Goal: Task Accomplishment & Management: Manage account settings

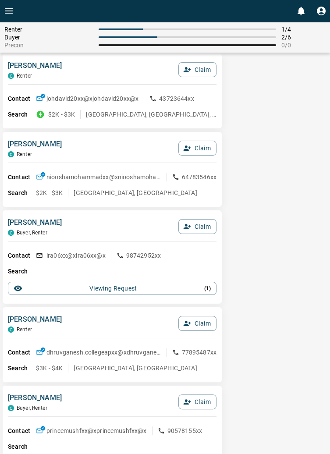
scroll to position [362, 0]
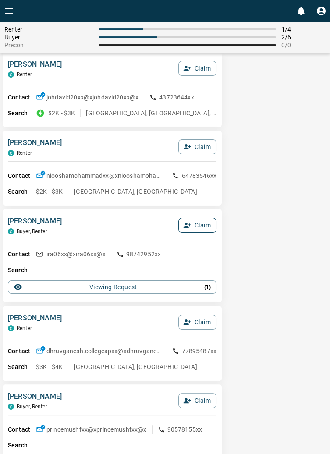
click at [202, 221] on button "Claim" at bounding box center [197, 225] width 38 height 15
click at [198, 221] on button "Confirm Claim" at bounding box center [185, 225] width 63 height 15
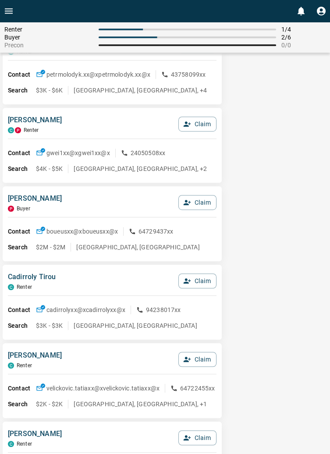
scroll to position [953, 0]
click at [208, 206] on button "Claim" at bounding box center [197, 202] width 38 height 15
click at [202, 197] on button "Confirm Claim" at bounding box center [185, 202] width 63 height 15
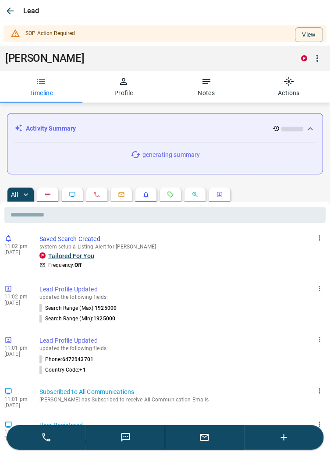
scroll to position [0, 0]
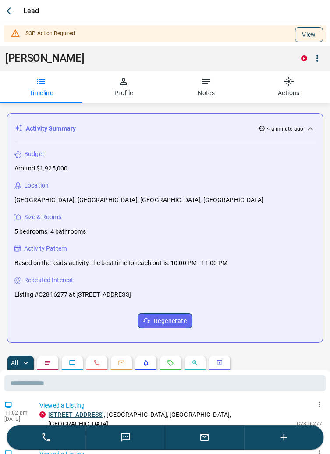
click at [313, 34] on button "View" at bounding box center [309, 34] width 28 height 15
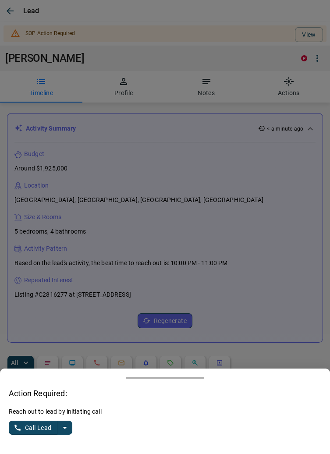
click at [68, 432] on icon "split button" at bounding box center [65, 427] width 11 height 11
click at [51, 411] on li "Log Manual Call" at bounding box center [40, 410] width 53 height 13
click at [30, 426] on button "Log Manual Call" at bounding box center [38, 428] width 58 height 14
click at [18, 428] on button "Yes" at bounding box center [18, 428] width 18 height 14
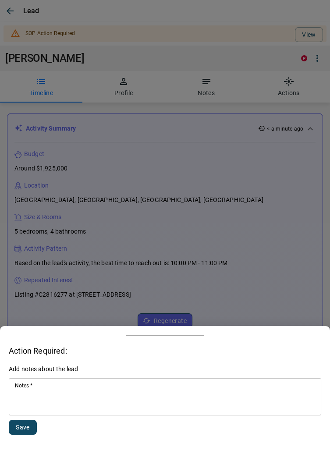
click at [56, 388] on textarea "Notes   *" at bounding box center [165, 397] width 300 height 30
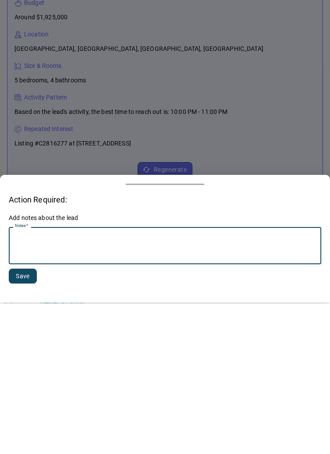
scroll to position [94, 0]
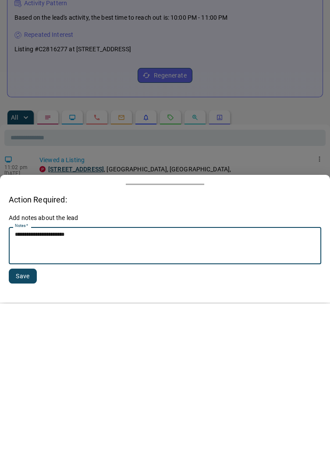
type textarea "**********"
click at [27, 423] on button "Save" at bounding box center [23, 427] width 28 height 15
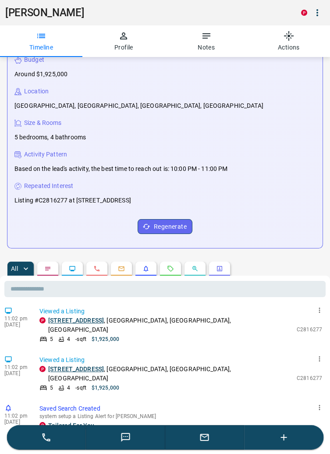
scroll to position [0, 0]
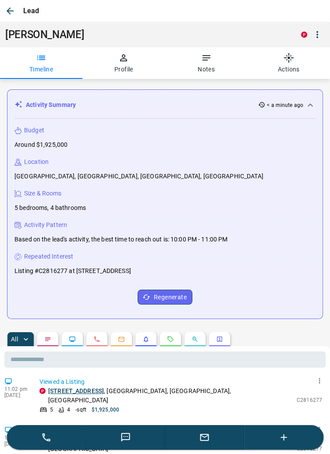
click at [12, 9] on icon "button" at bounding box center [10, 11] width 11 height 11
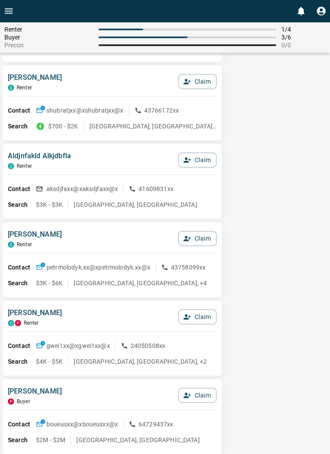
scroll to position [762, 0]
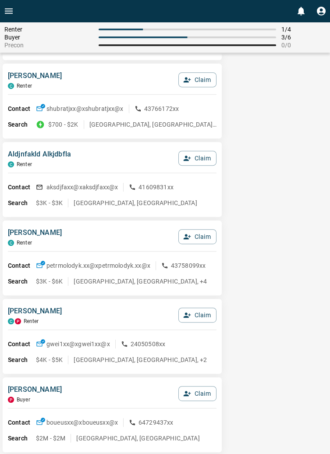
click at [302, 383] on div "Luqman [PERSON_NAME] Claim Contact luqman.aadxx@x luqman.aadxx@x 31458741xx Sea…" at bounding box center [165, 356] width 330 height 2076
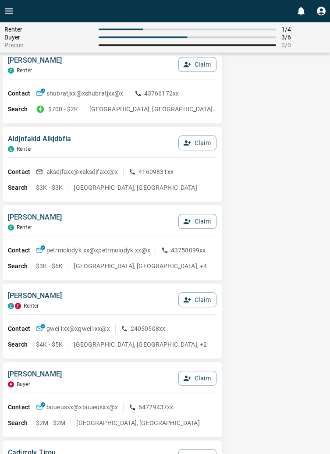
scroll to position [778, 0]
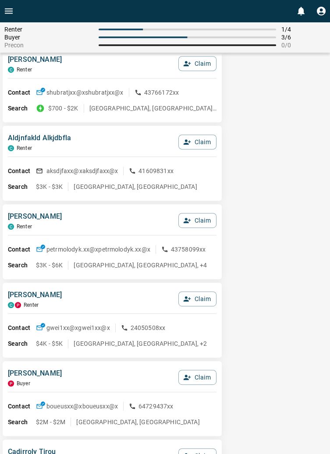
click at [284, 326] on div "Luqman [PERSON_NAME] Claim Contact luqman.aadxx@x luqman.aadxx@x 31458741xx Sea…" at bounding box center [165, 340] width 330 height 2076
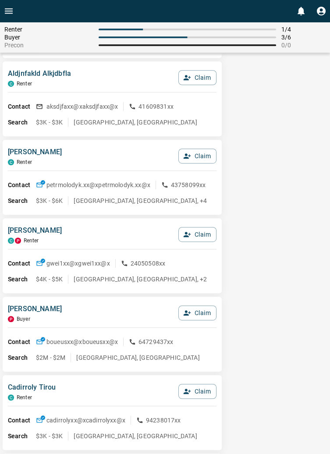
scroll to position [844, 0]
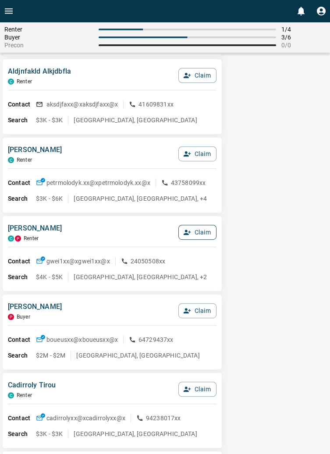
click at [199, 229] on button "Claim" at bounding box center [197, 232] width 38 height 15
click at [188, 232] on button "Confirm Claim" at bounding box center [185, 232] width 63 height 15
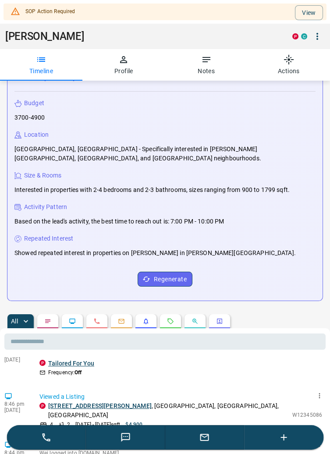
scroll to position [52, 0]
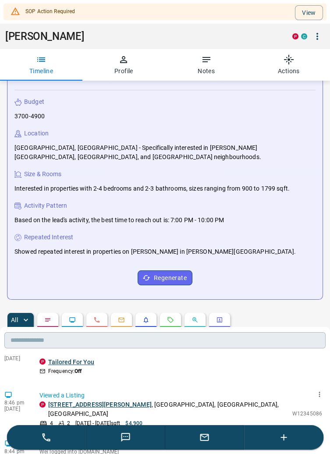
click at [296, 337] on input "text" at bounding box center [164, 340] width 321 height 16
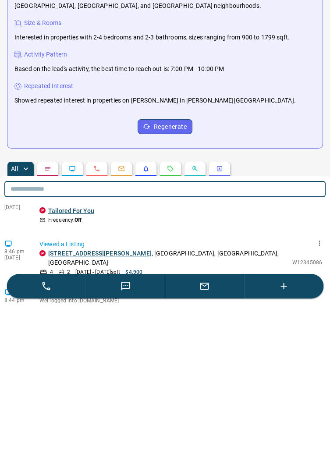
scroll to position [80, 0]
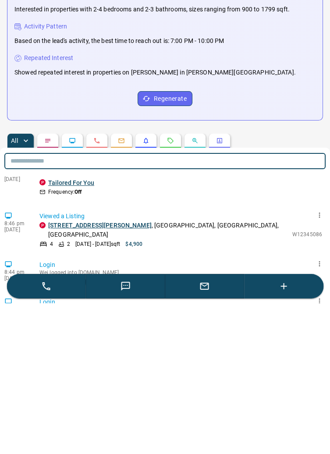
click at [276, 429] on link "/[GEOGRAPHIC_DATA]/[PERSON_NAME]" at bounding box center [180, 432] width 283 height 7
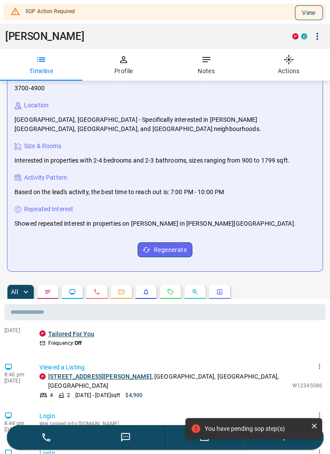
click at [305, 11] on button "View" at bounding box center [309, 12] width 28 height 15
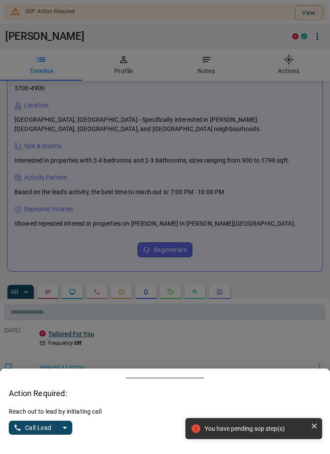
click at [70, 428] on icon "split button" at bounding box center [65, 427] width 11 height 11
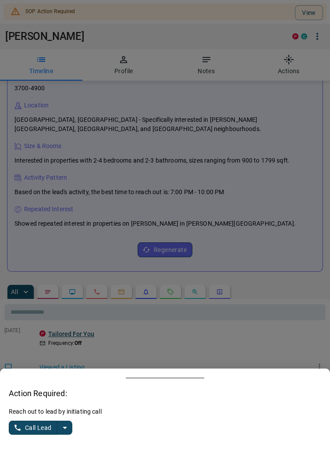
click at [70, 428] on button "split button" at bounding box center [64, 428] width 15 height 14
click at [31, 426] on button "Call Lead" at bounding box center [33, 428] width 49 height 14
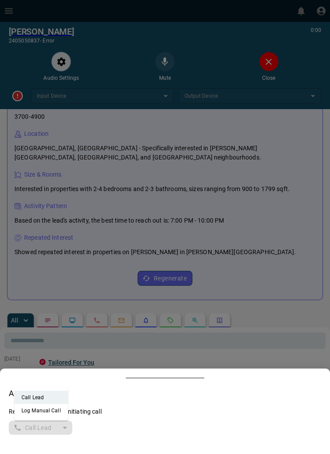
click at [270, 57] on div at bounding box center [165, 227] width 330 height 454
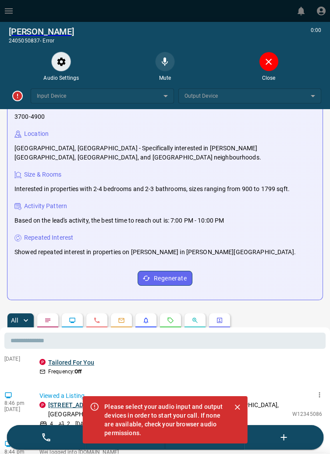
scroll to position [0, 0]
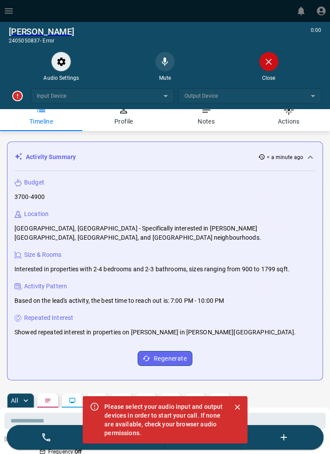
click at [273, 59] on icon "Close" at bounding box center [268, 62] width 11 height 11
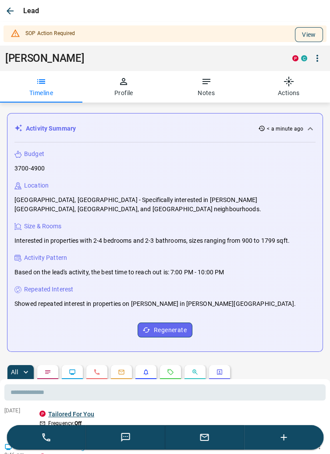
click at [311, 30] on button "View" at bounding box center [309, 34] width 28 height 15
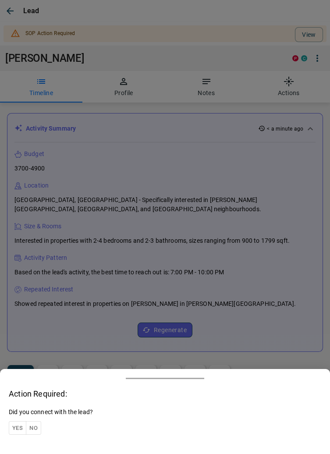
click at [11, 427] on button "Yes" at bounding box center [18, 428] width 18 height 14
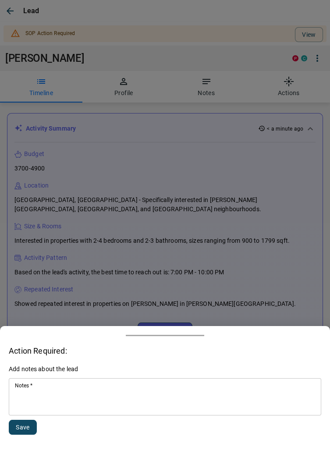
click at [81, 389] on textarea "Notes   *" at bounding box center [165, 397] width 300 height 30
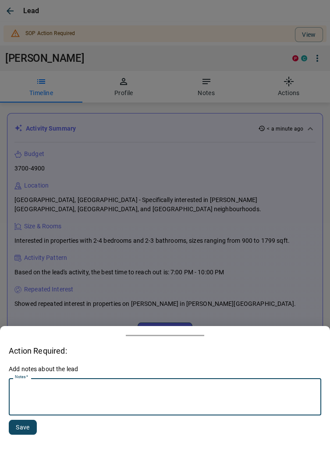
scroll to position [94, 0]
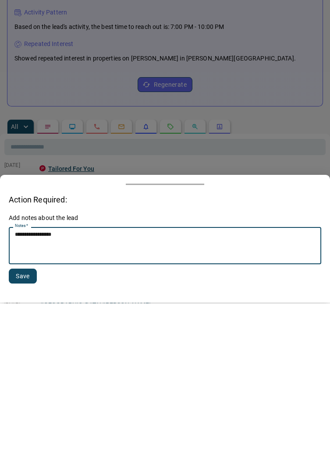
type textarea "**********"
click at [27, 426] on button "Save" at bounding box center [23, 427] width 28 height 15
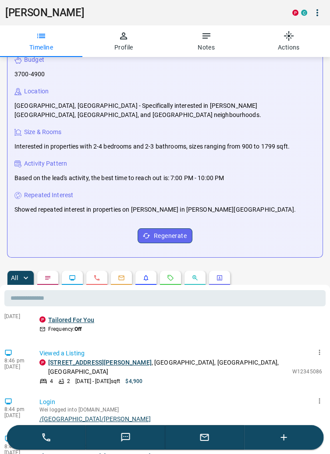
scroll to position [0, 0]
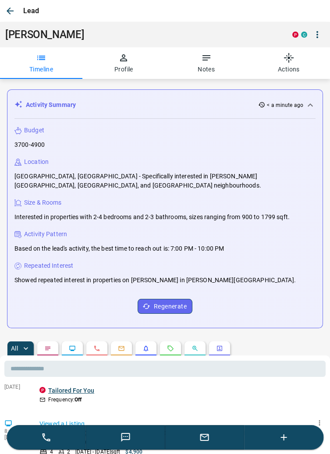
click at [11, 11] on icon "button" at bounding box center [10, 10] width 7 height 7
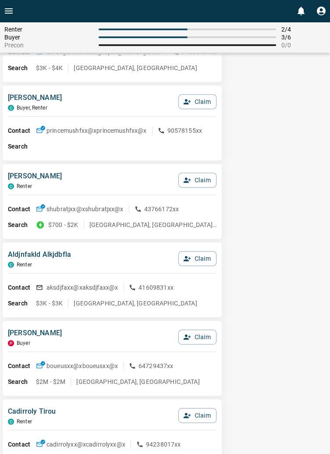
scroll to position [643, 0]
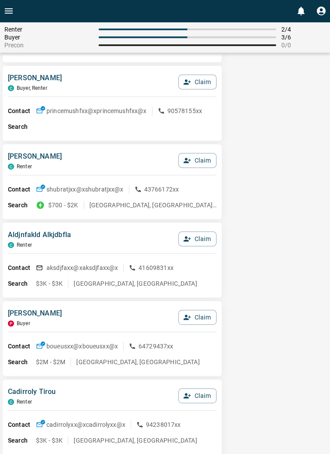
click at [322, 383] on div "Luqman [PERSON_NAME] Claim Contact luqman.aadxx@x luqman.aadxx@x 31458741xx Sea…" at bounding box center [165, 445] width 330 height 2057
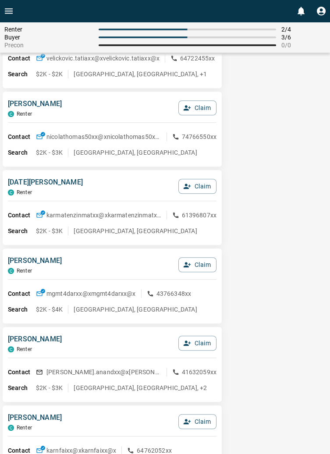
click at [326, 352] on div "Luqman [PERSON_NAME] Claim Contact luqman.aadxx@x luqman.aadxx@x 31458741xx Sea…" at bounding box center [165, 0] width 330 height 2057
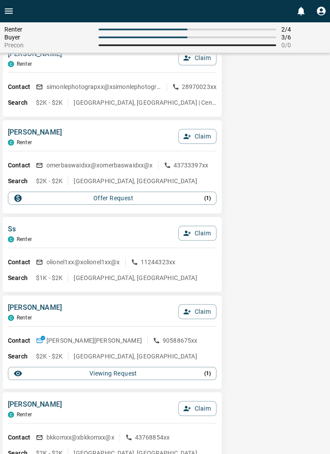
scroll to position [1568, 0]
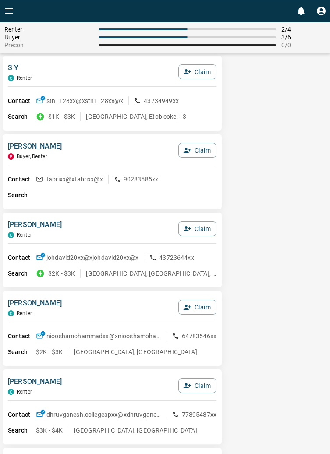
scroll to position [0, 0]
